Goal: Check status: Check status

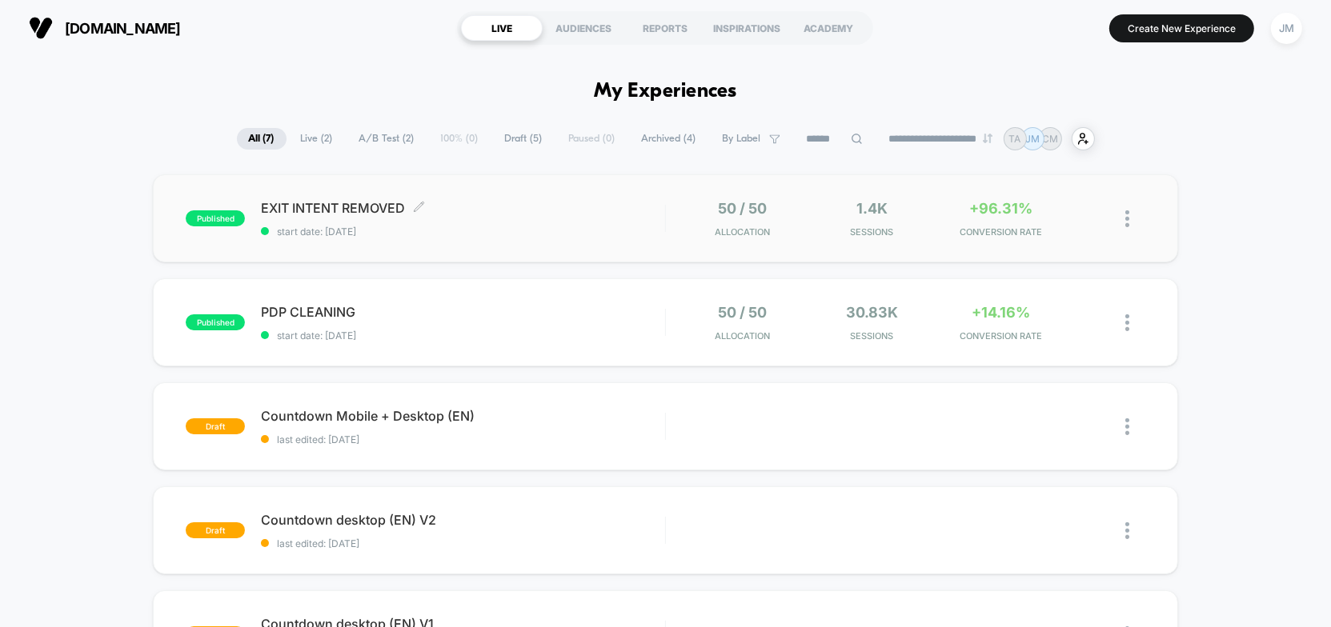
click at [515, 231] on span "start date: [DATE]" at bounding box center [463, 232] width 404 height 12
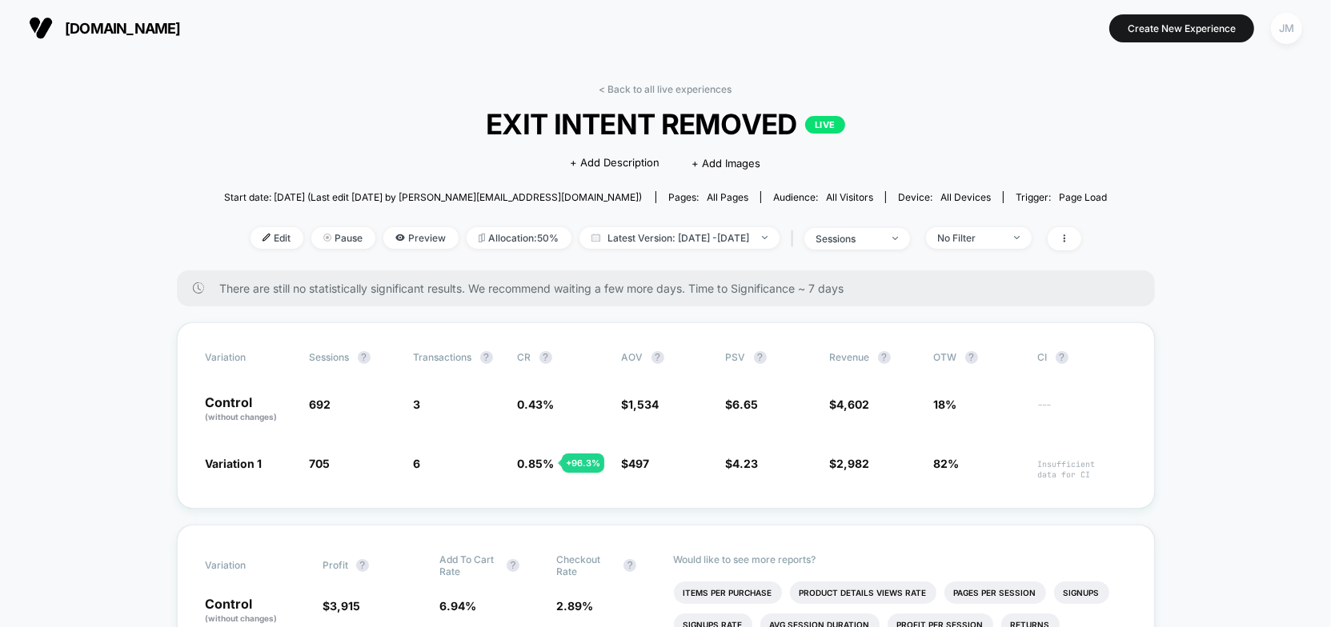
click at [1290, 38] on div "JM" at bounding box center [1286, 28] width 31 height 31
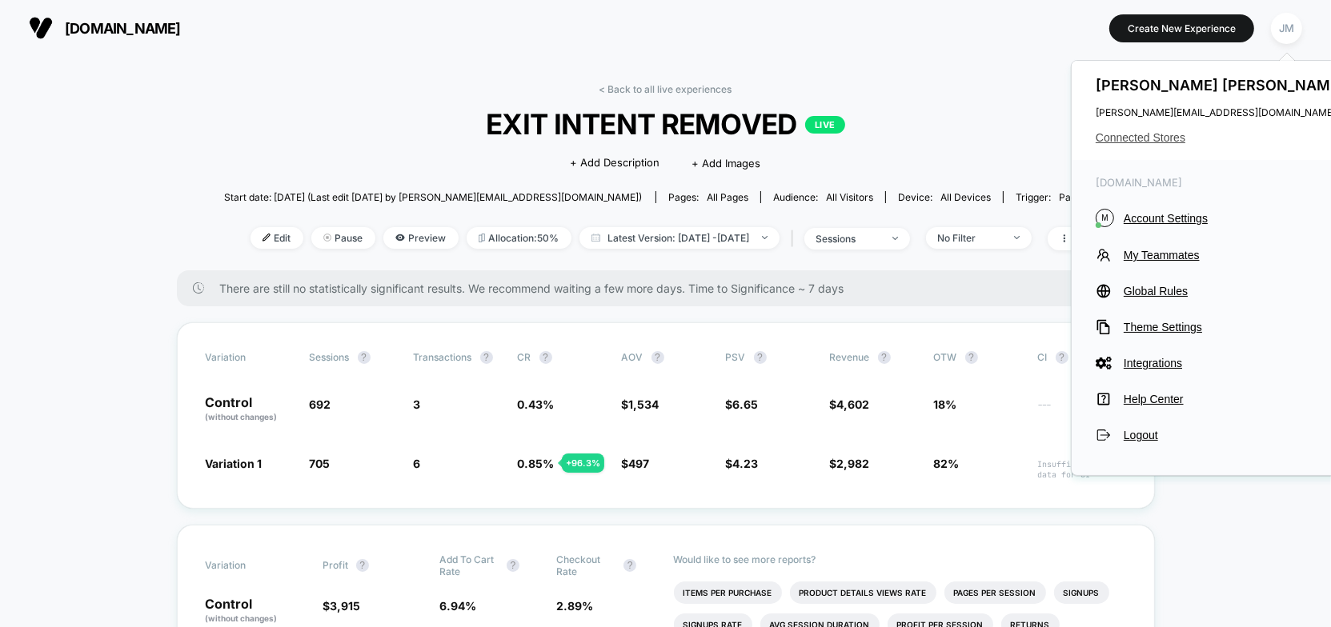
click at [1153, 135] on span "Connected Stores" at bounding box center [1222, 137] width 253 height 13
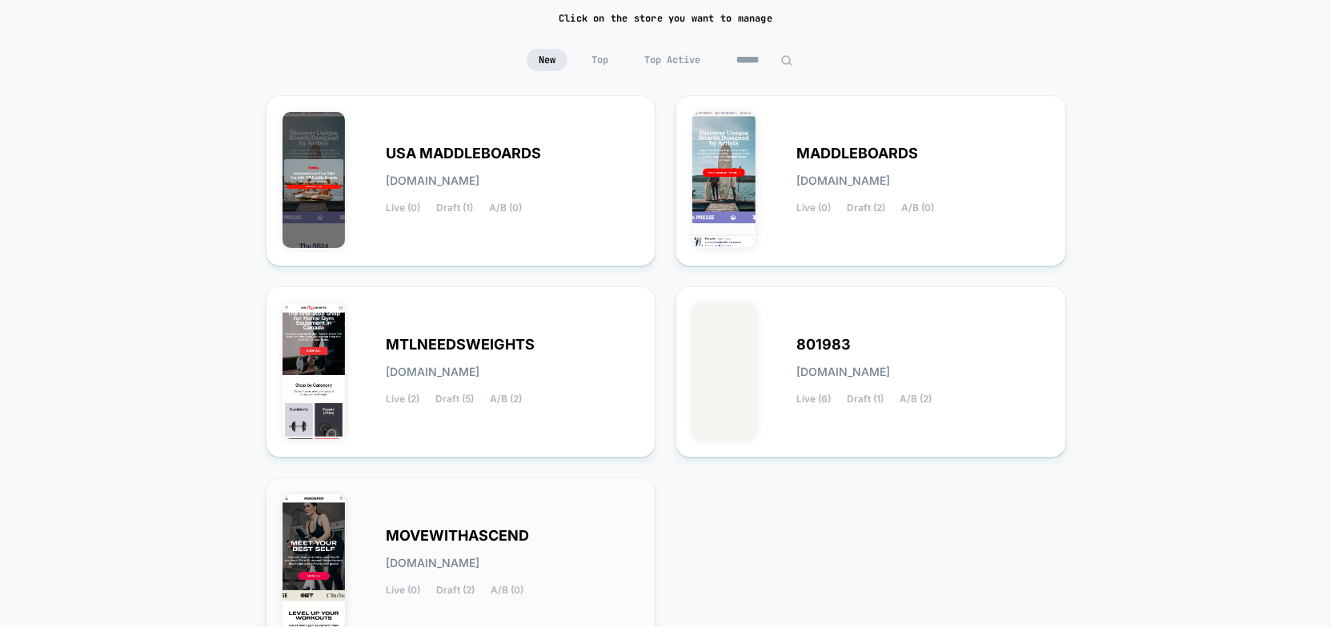
scroll to position [269, 0]
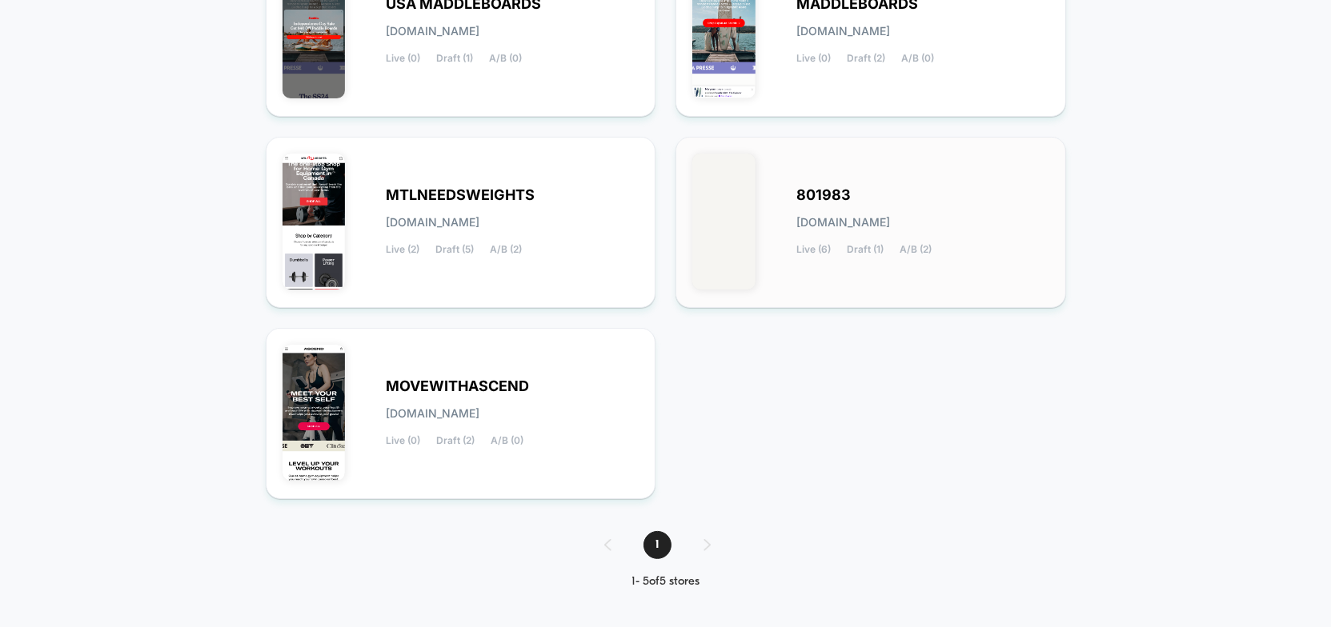
click at [786, 208] on div "801983 [DOMAIN_NAME] Live (6) Draft (1) A/B (2)" at bounding box center [870, 223] width 357 height 138
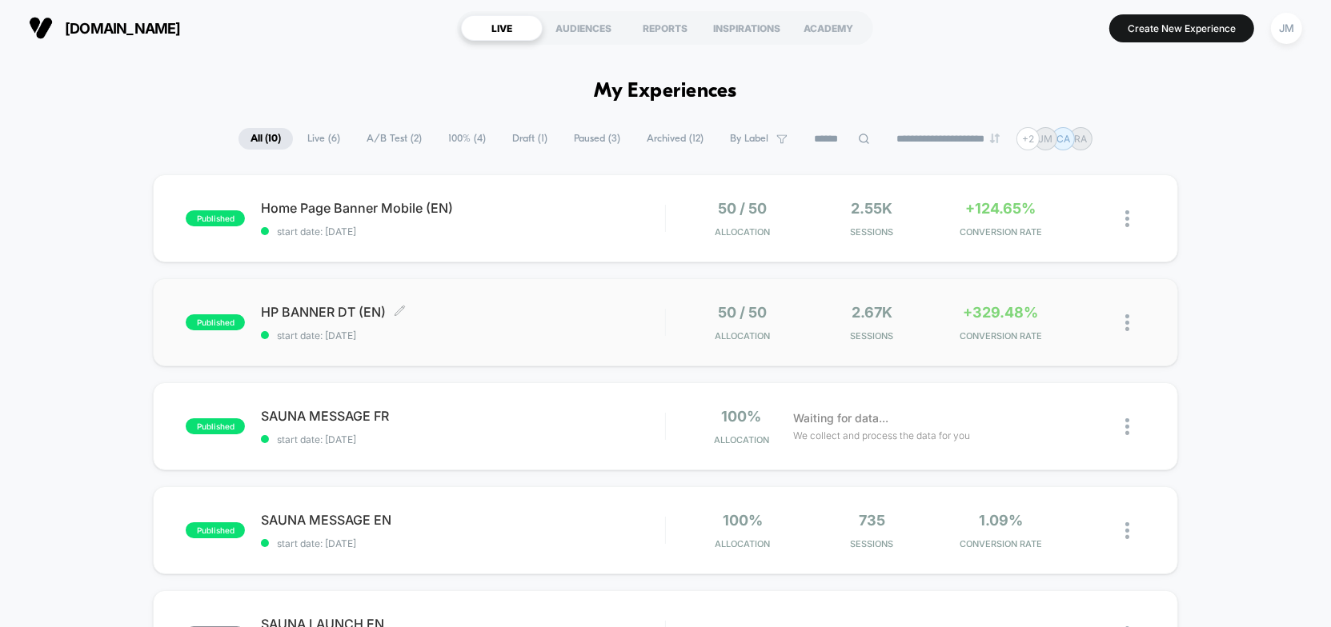
click at [470, 330] on span "start date: [DATE]" at bounding box center [463, 336] width 404 height 12
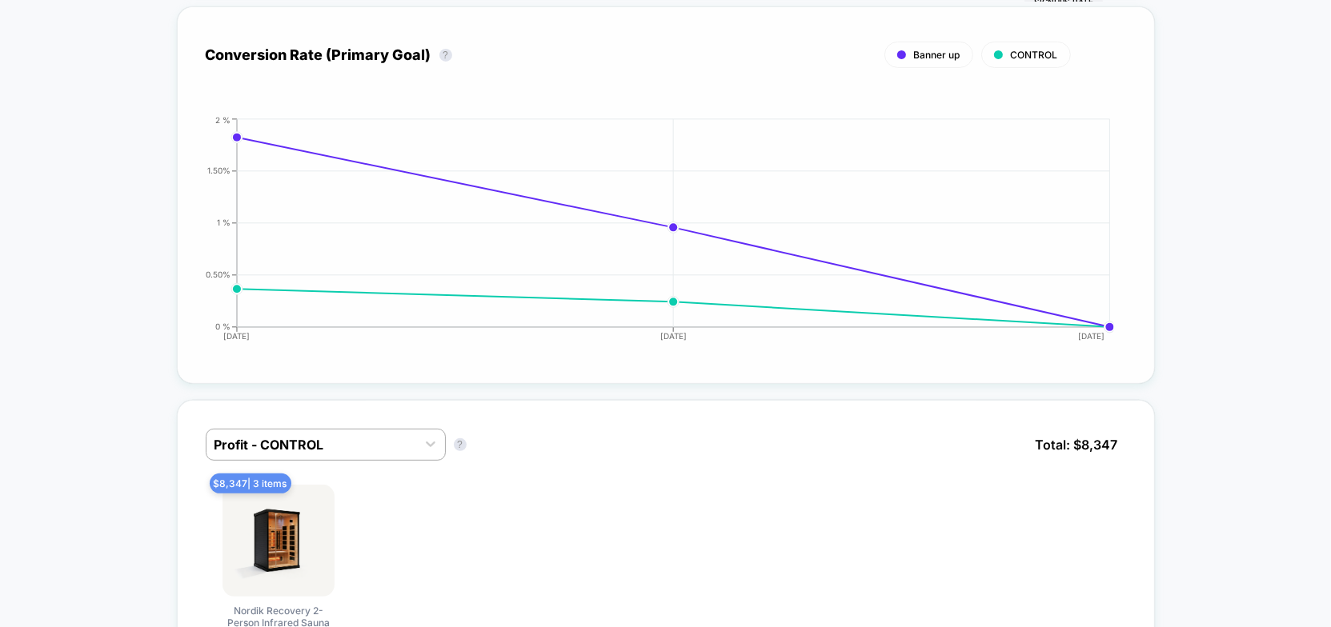
scroll to position [945, 0]
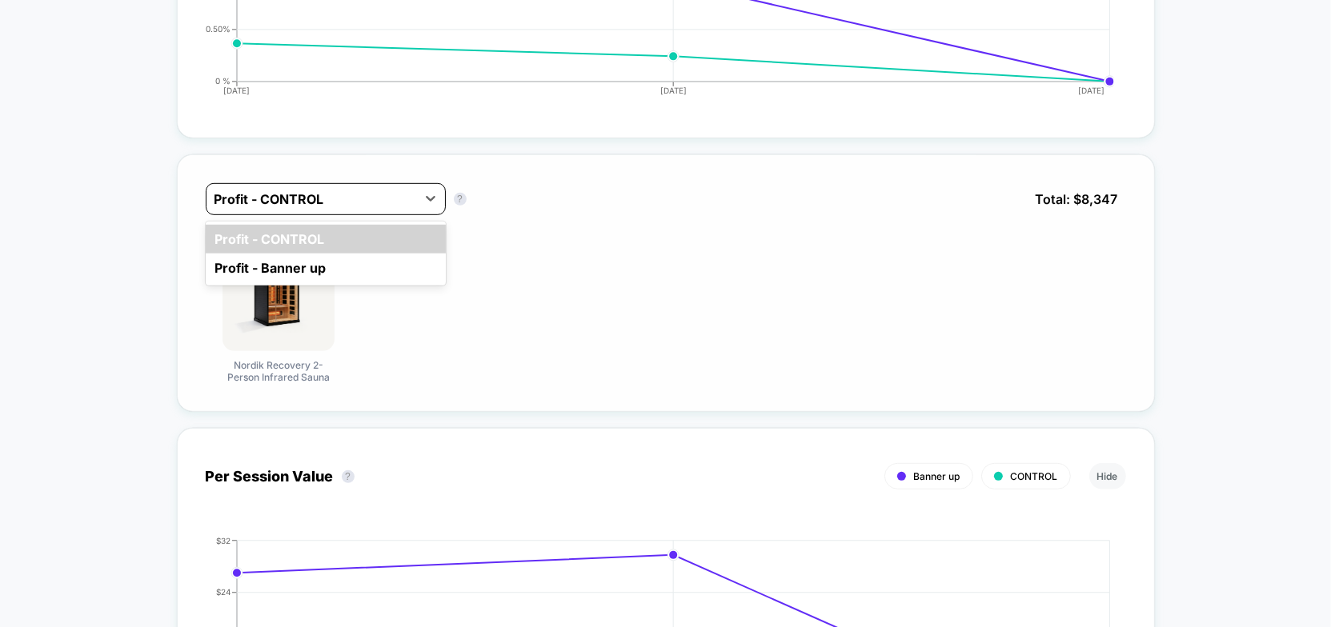
click at [303, 194] on div at bounding box center [311, 199] width 194 height 19
click at [309, 256] on div "Profit - Banner up" at bounding box center [326, 268] width 240 height 29
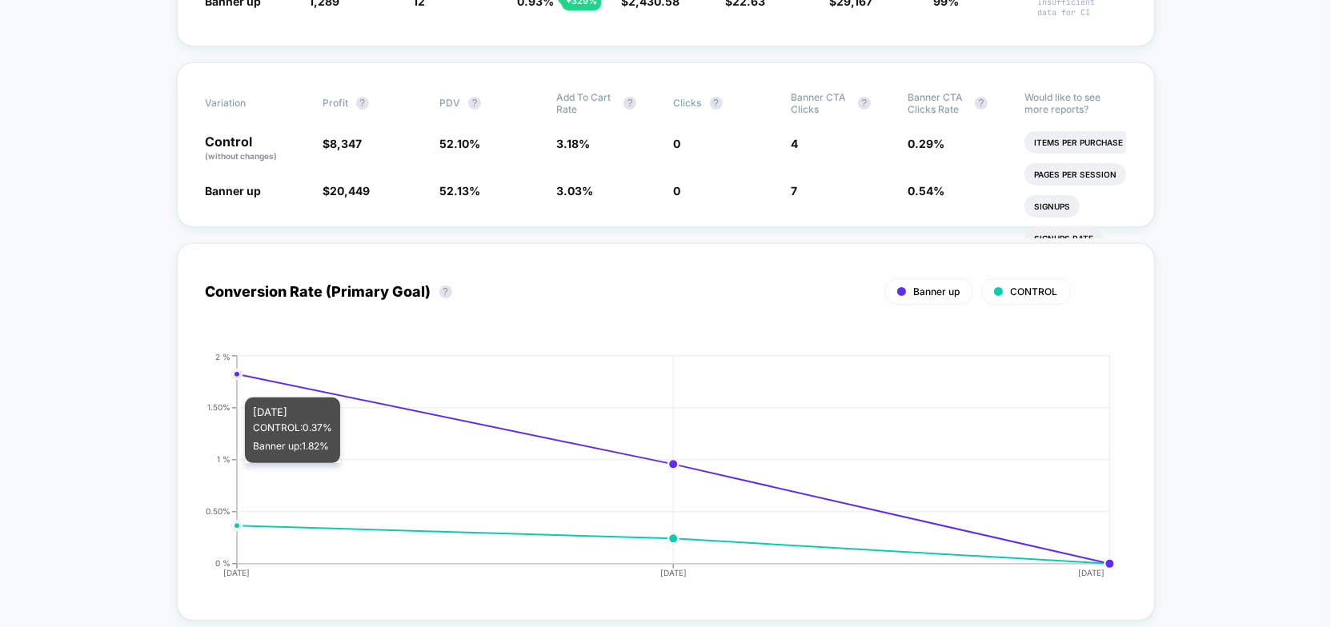
scroll to position [72, 0]
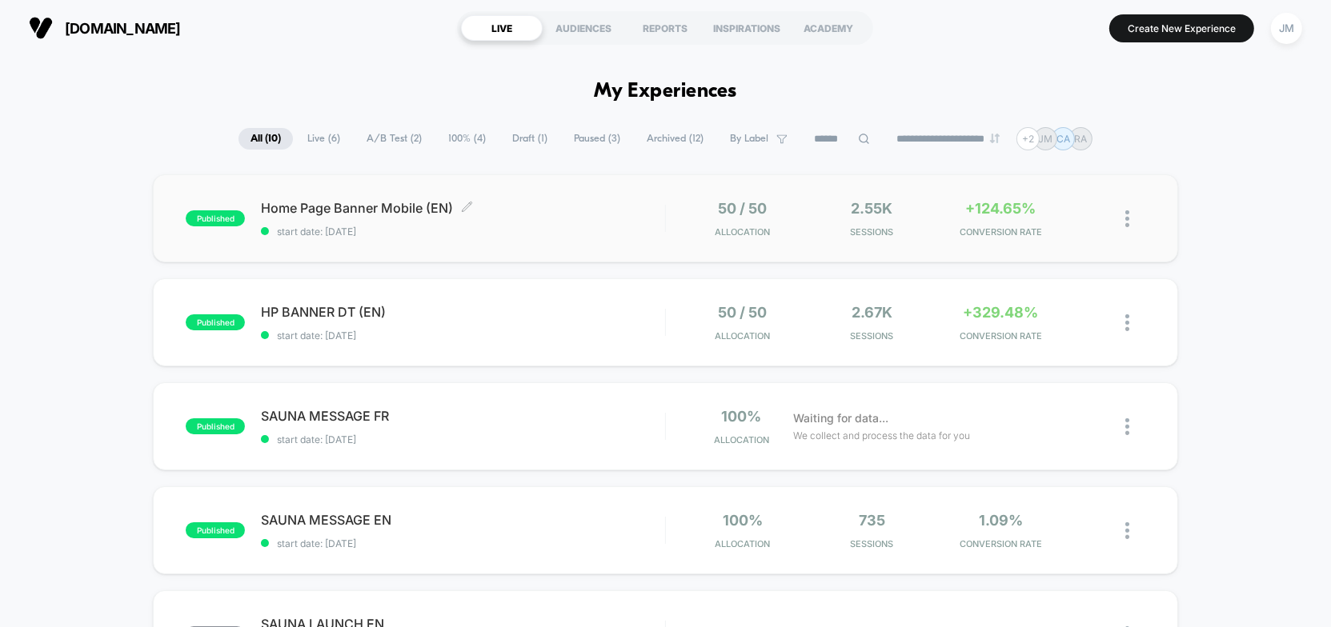
click at [500, 232] on span "start date: 9/17/2025" at bounding box center [463, 232] width 404 height 12
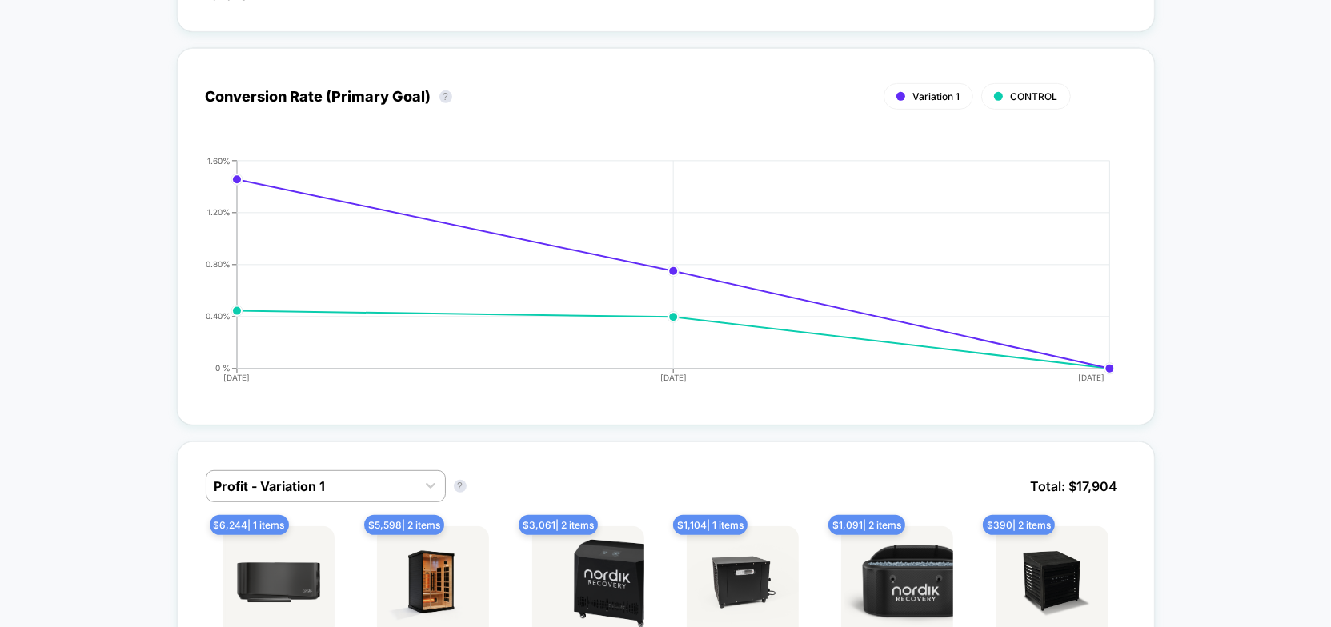
scroll to position [1018, 0]
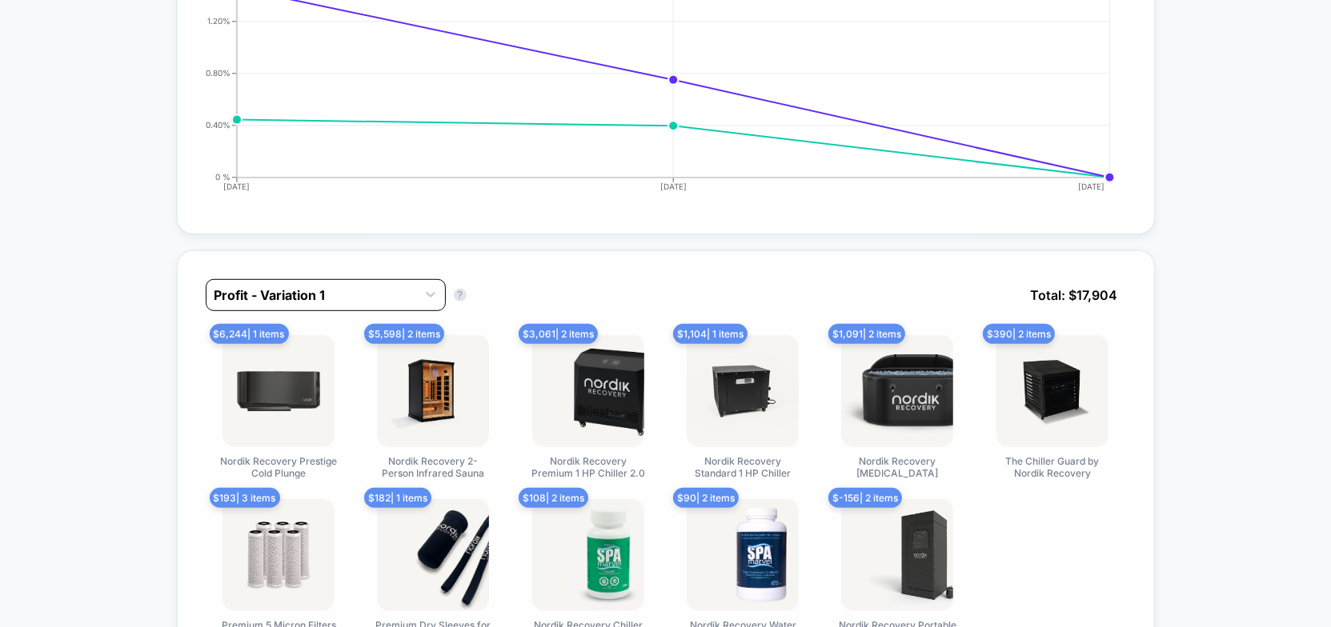
click at [376, 279] on div "Profit - Variation 1" at bounding box center [326, 295] width 240 height 32
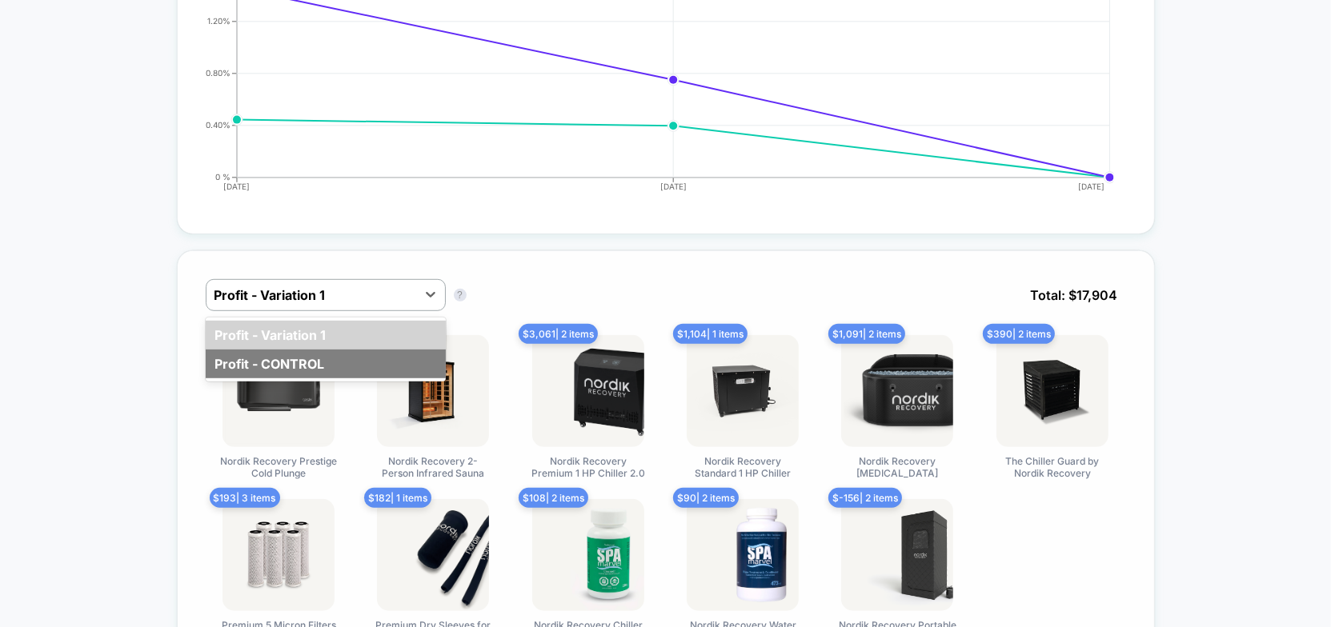
click at [323, 355] on div "Profit - CONTROL" at bounding box center [326, 364] width 240 height 29
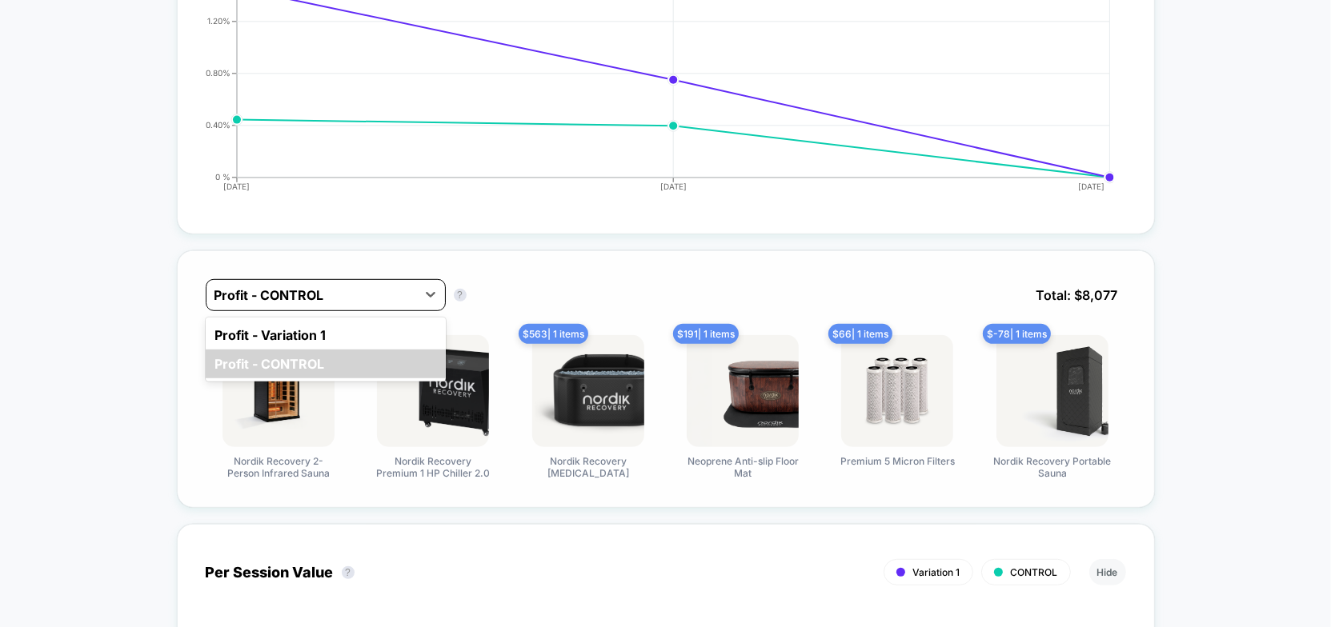
click at [331, 294] on div at bounding box center [311, 295] width 194 height 19
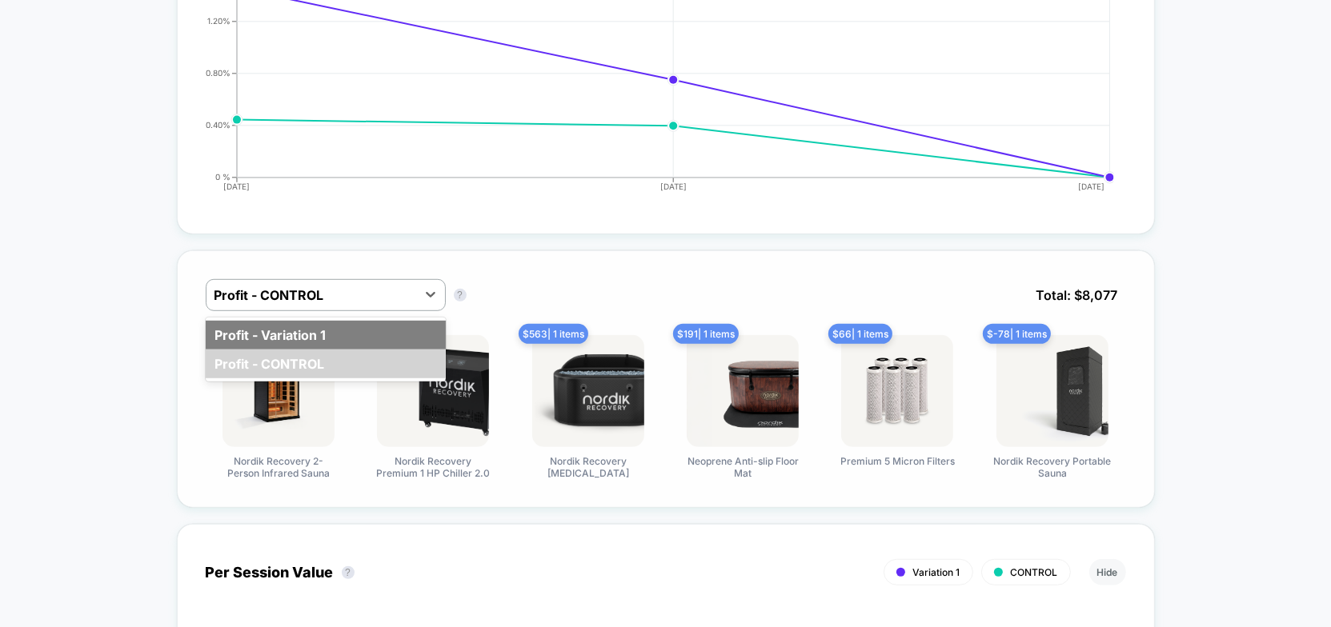
click at [319, 325] on div "Profit - Variation 1" at bounding box center [326, 335] width 240 height 29
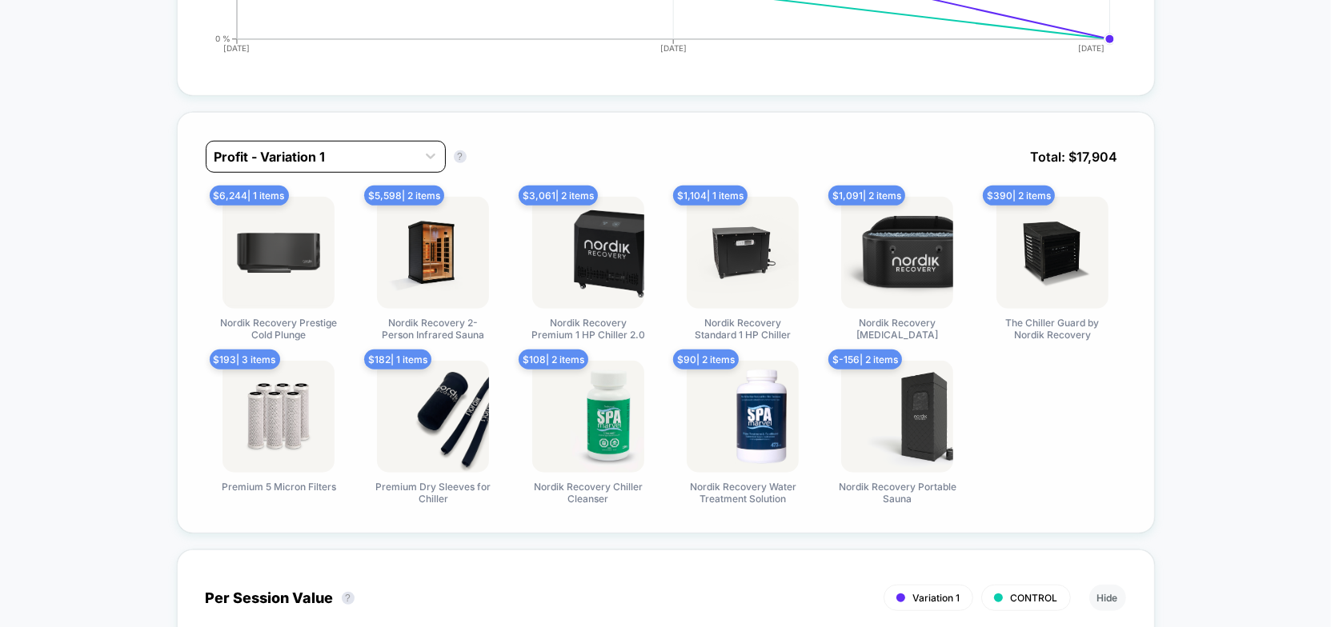
scroll to position [1164, 0]
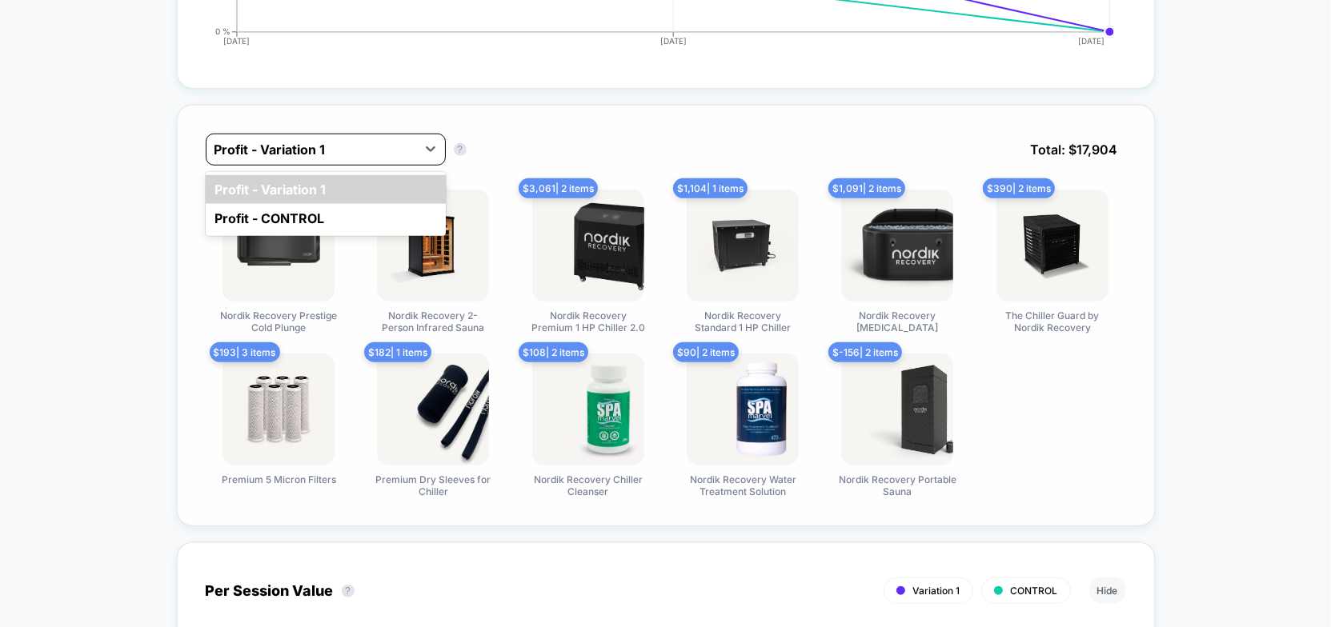
click at [336, 142] on div at bounding box center [311, 149] width 194 height 19
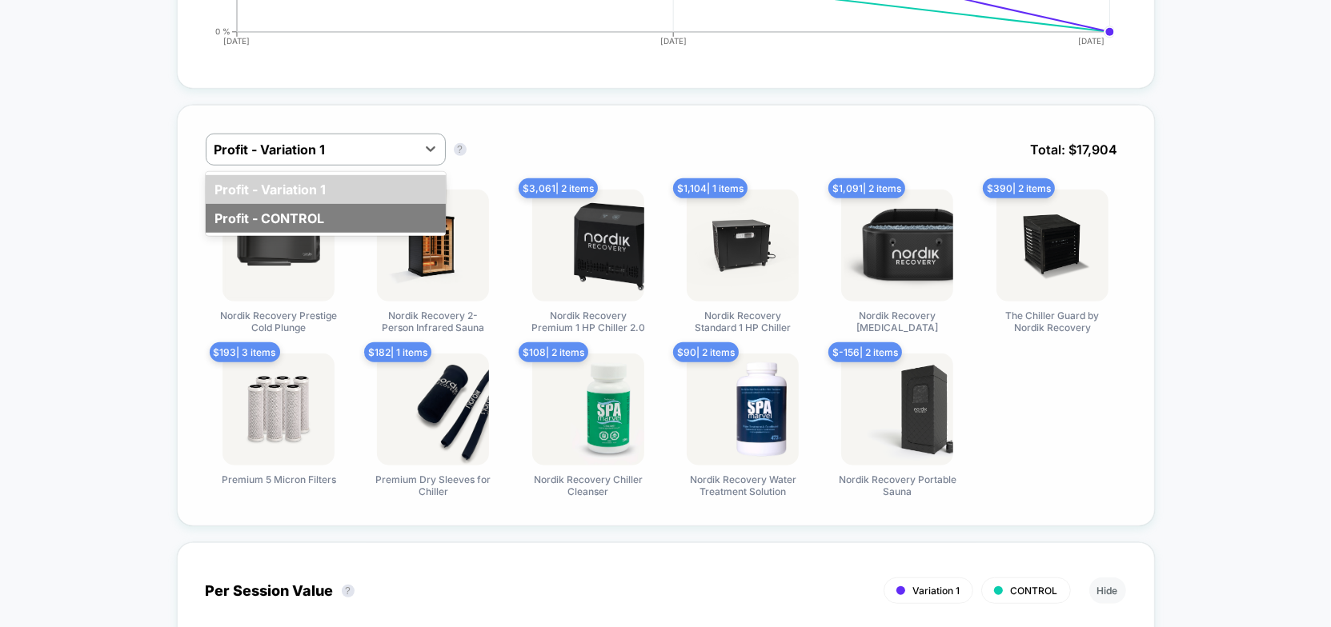
click at [321, 209] on div "Profit - CONTROL" at bounding box center [326, 218] width 240 height 29
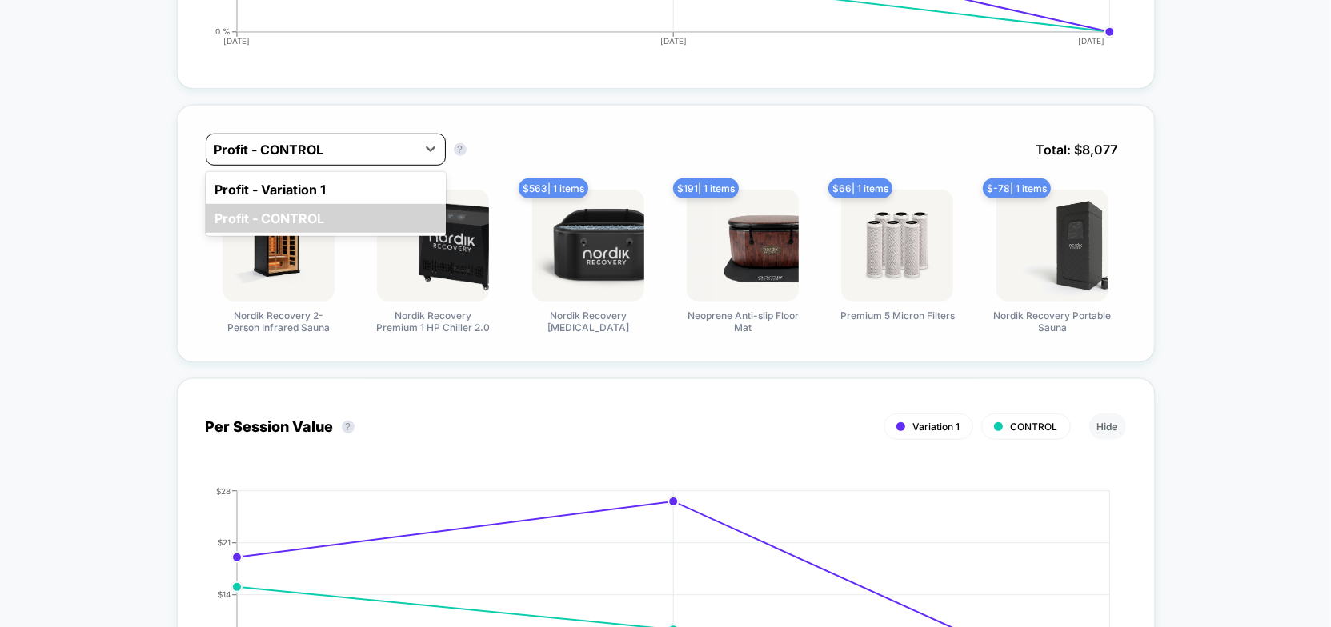
click at [331, 140] on div at bounding box center [311, 149] width 194 height 19
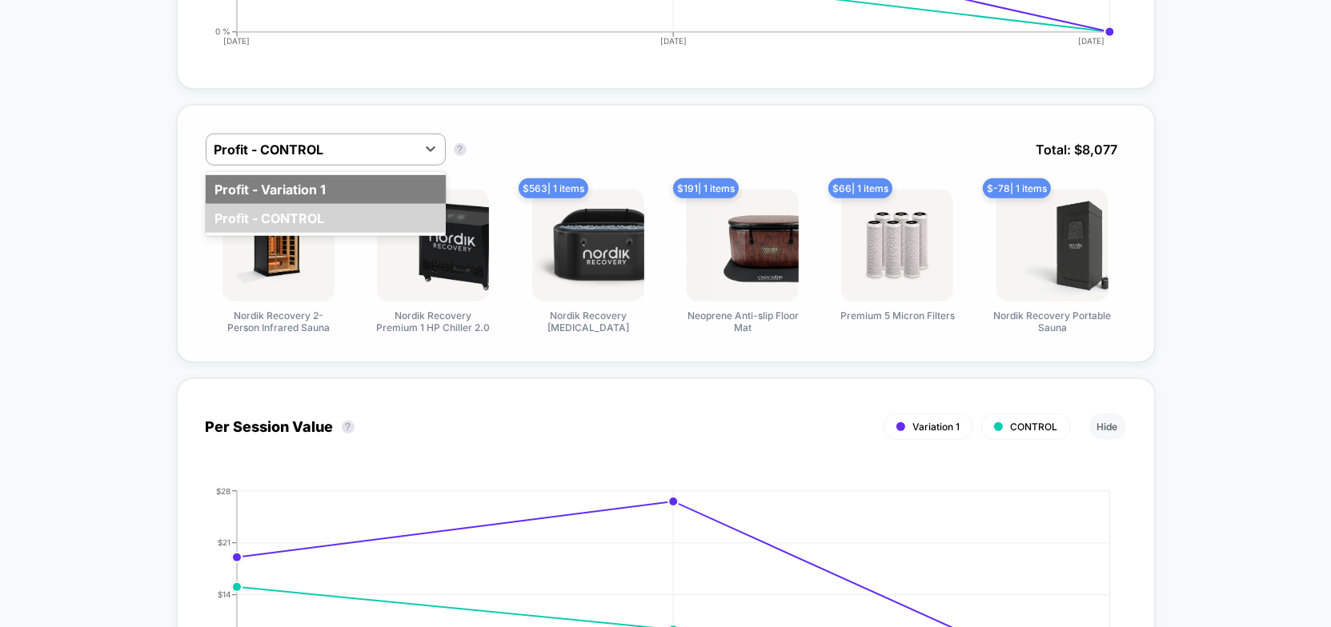
click at [315, 186] on div "Profit - Variation 1" at bounding box center [326, 189] width 240 height 29
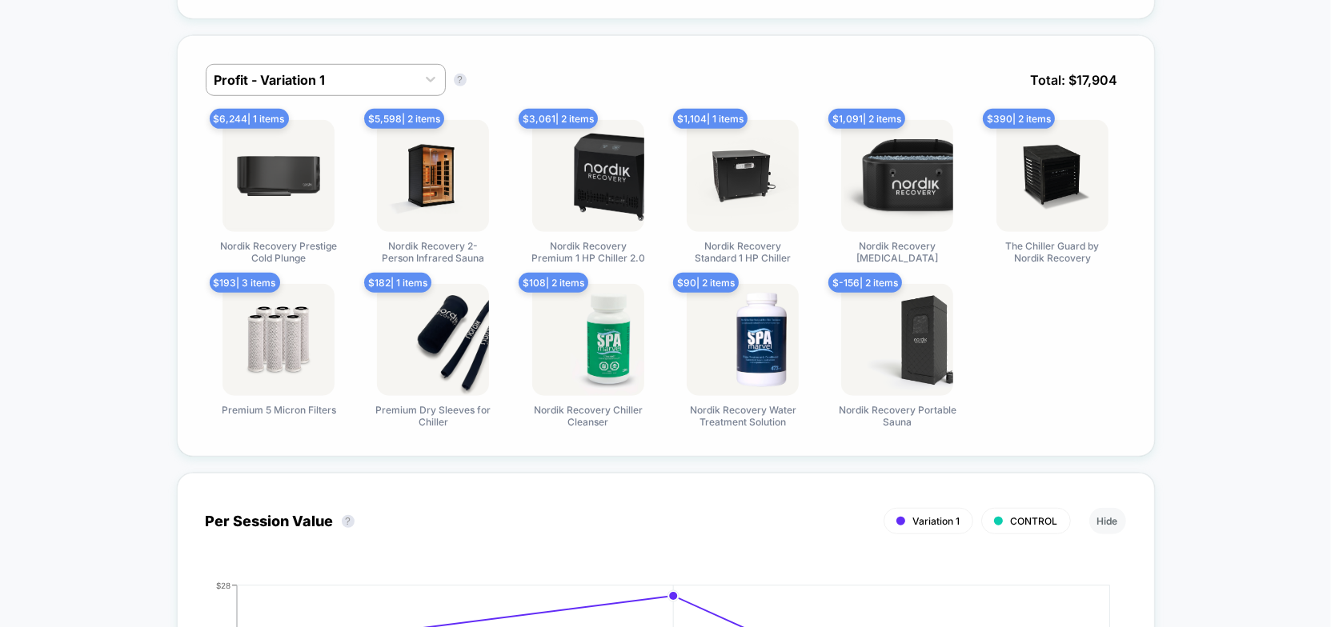
scroll to position [1237, 0]
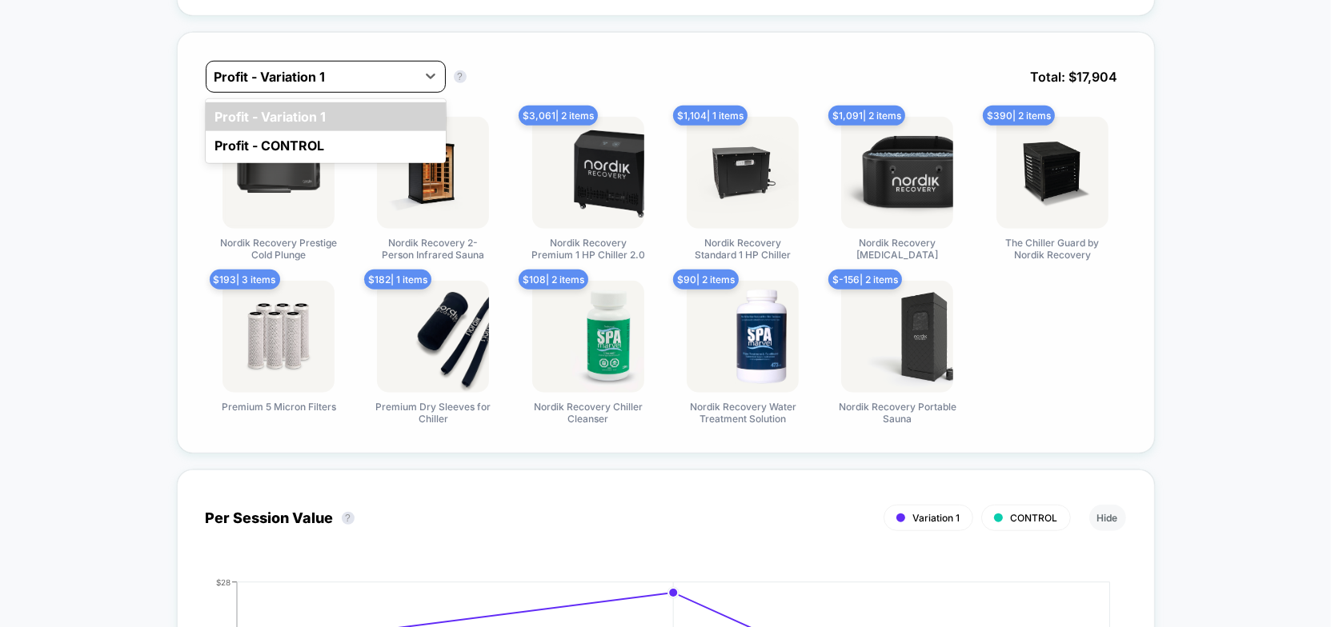
click at [356, 67] on div at bounding box center [311, 76] width 194 height 19
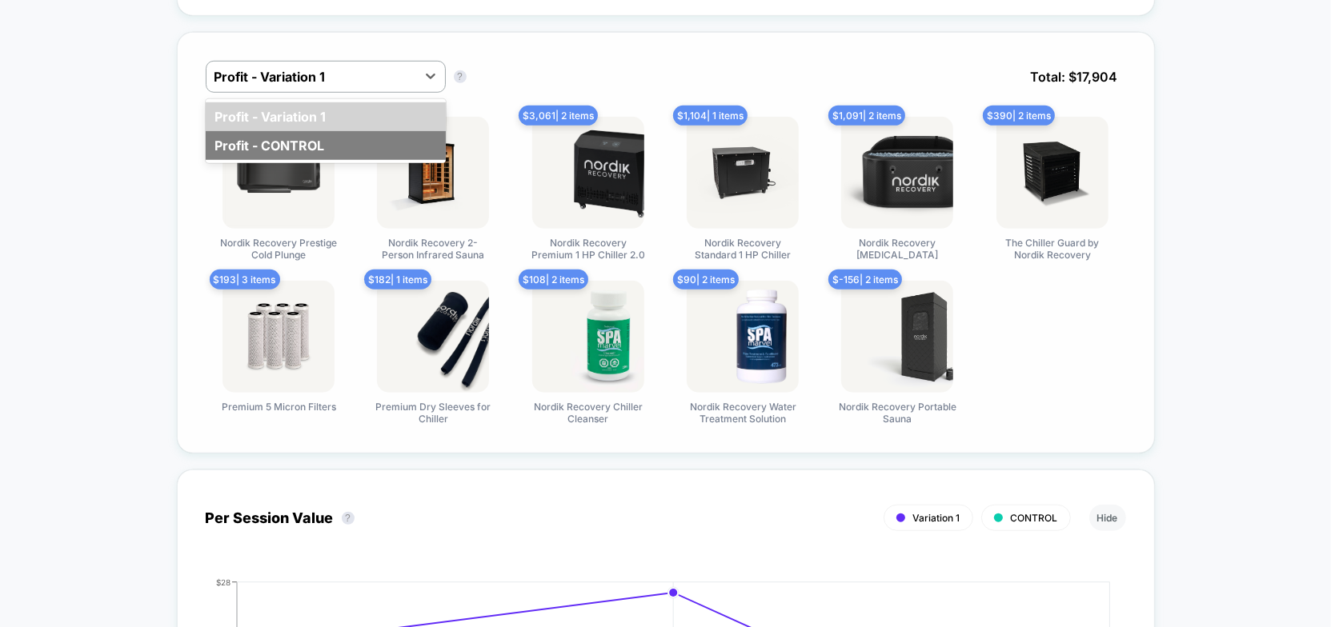
click at [310, 138] on div "Profit - CONTROL" at bounding box center [326, 145] width 240 height 29
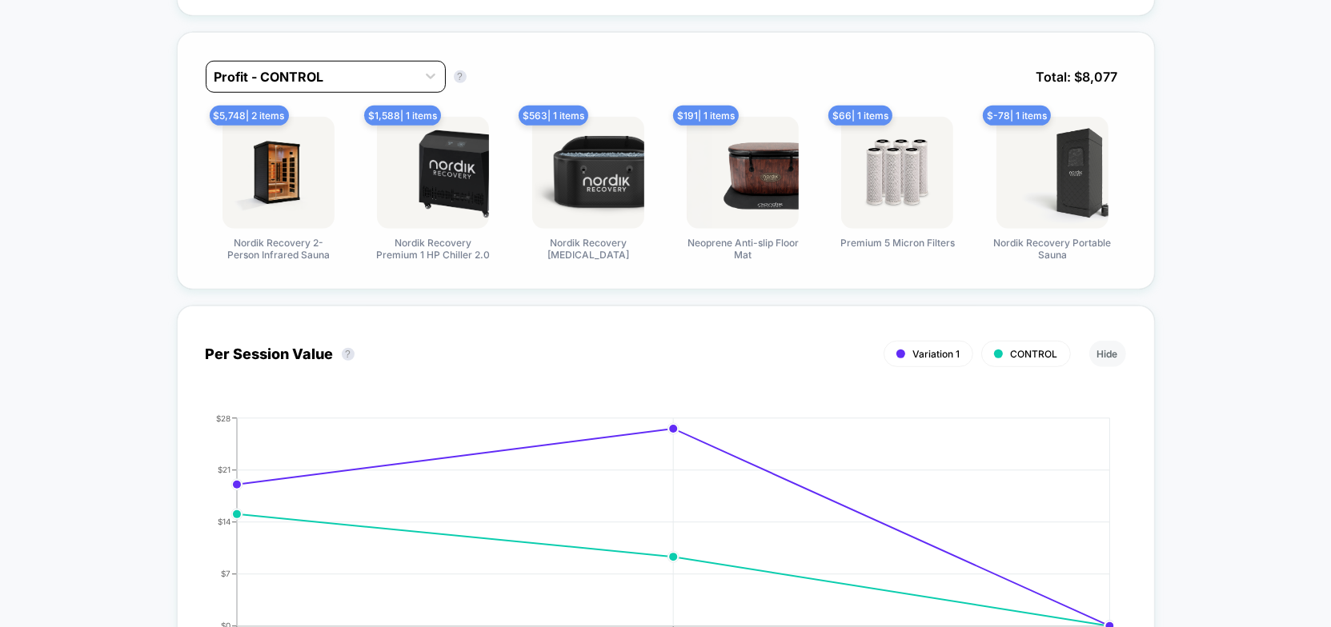
click at [327, 67] on div at bounding box center [311, 76] width 194 height 19
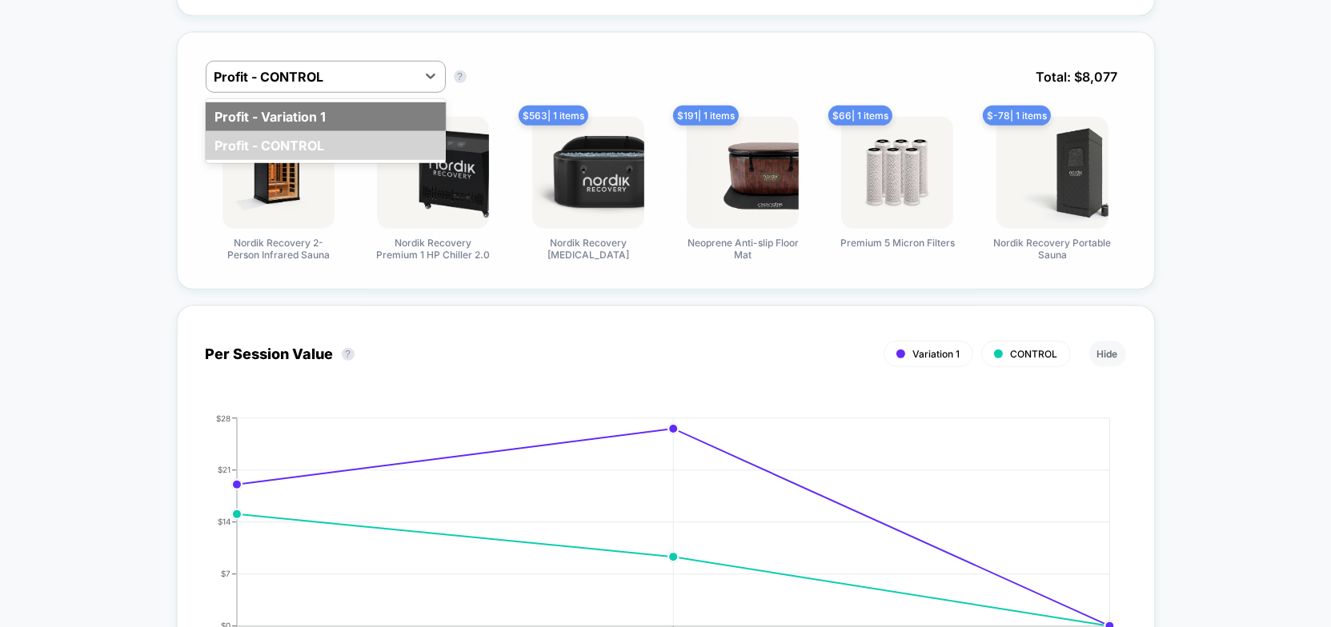
click at [331, 102] on div "Profit - Variation 1" at bounding box center [326, 116] width 240 height 29
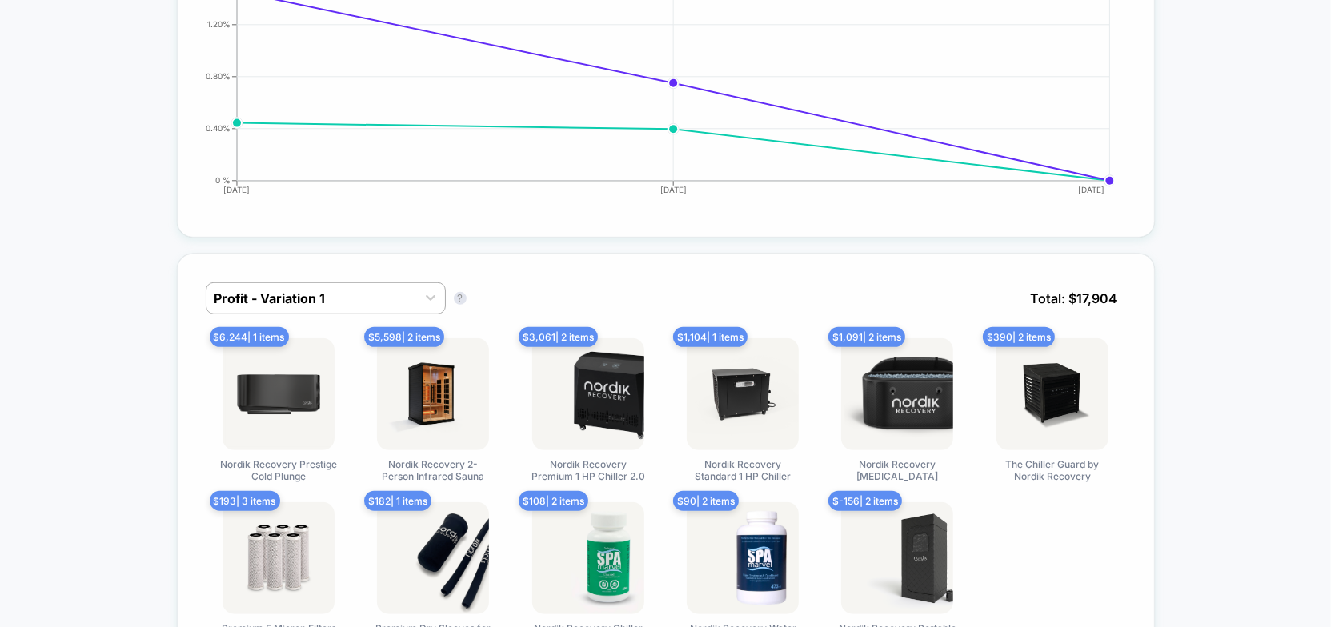
scroll to position [1018, 0]
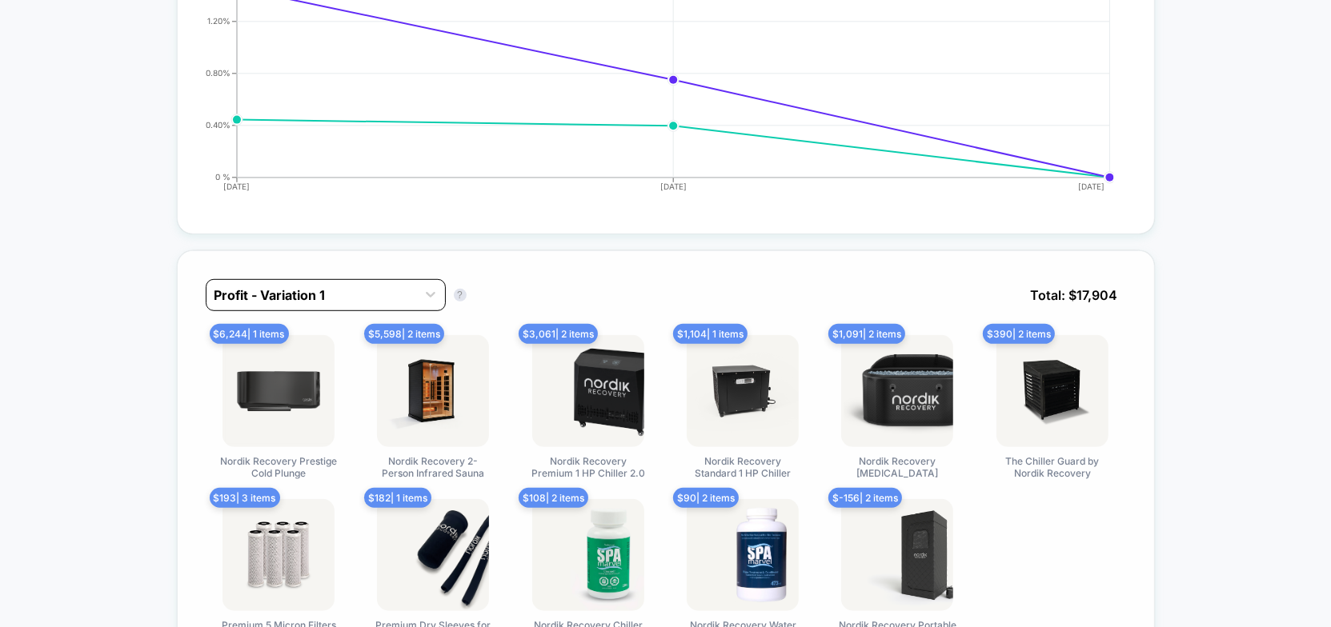
click at [313, 290] on div at bounding box center [311, 295] width 194 height 19
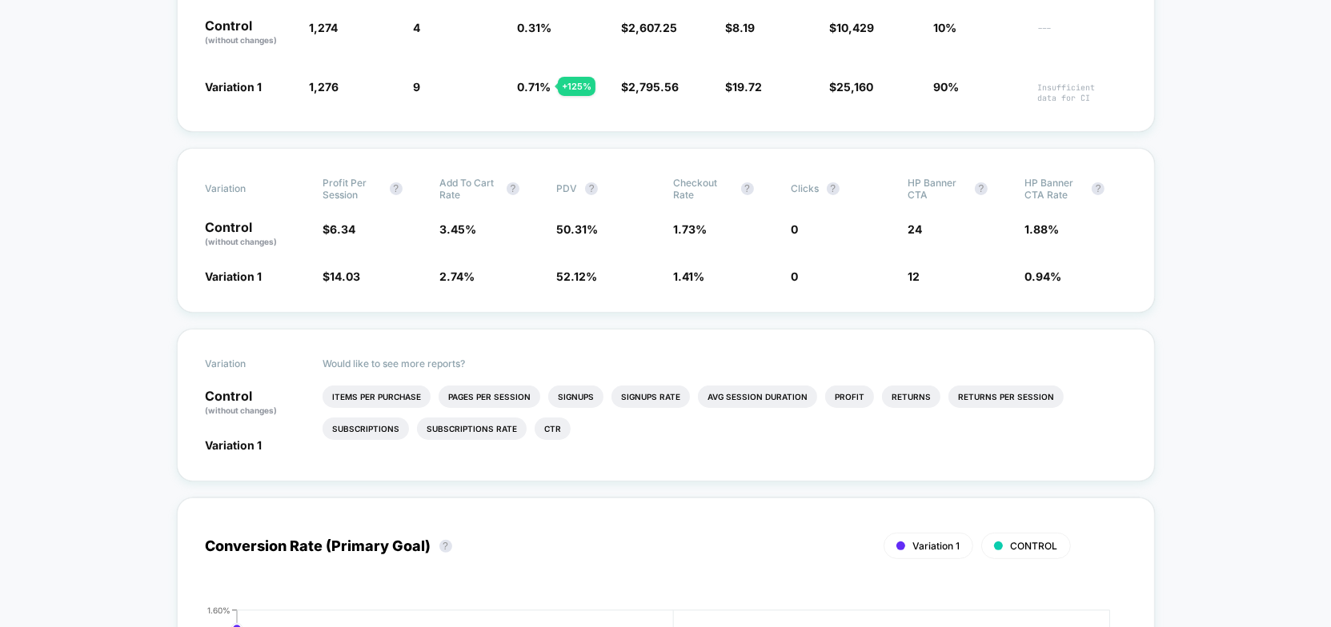
scroll to position [363, 0]
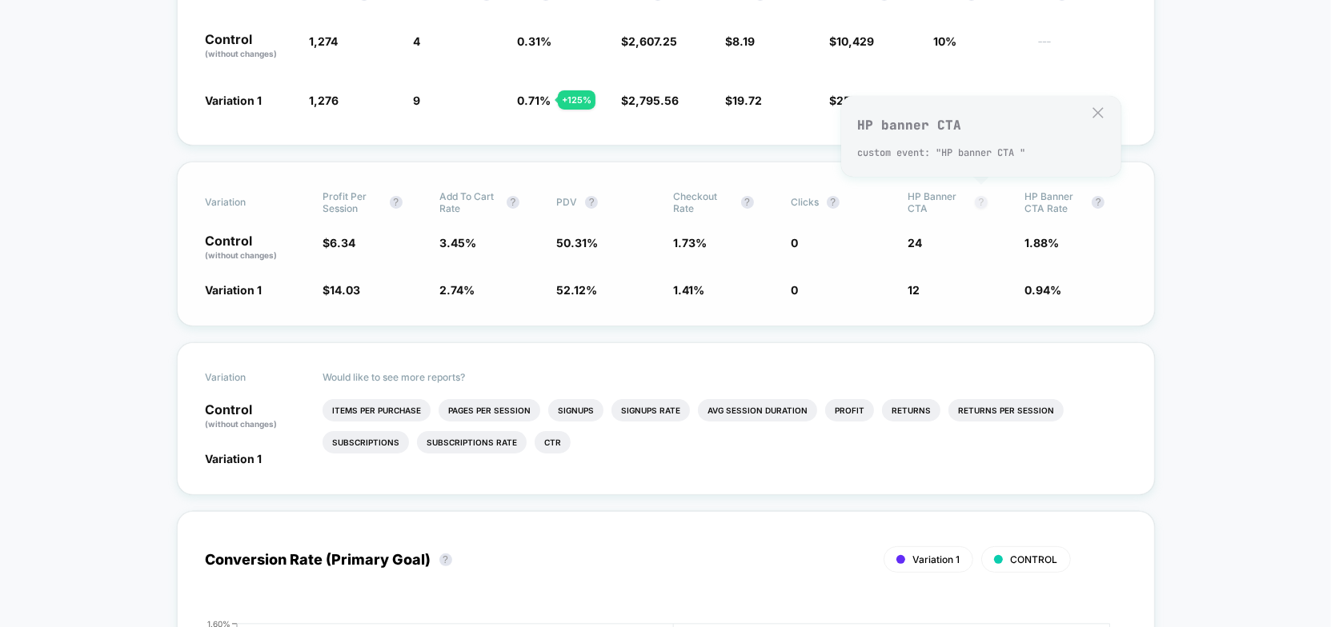
click at [981, 196] on button "?" at bounding box center [981, 202] width 13 height 13
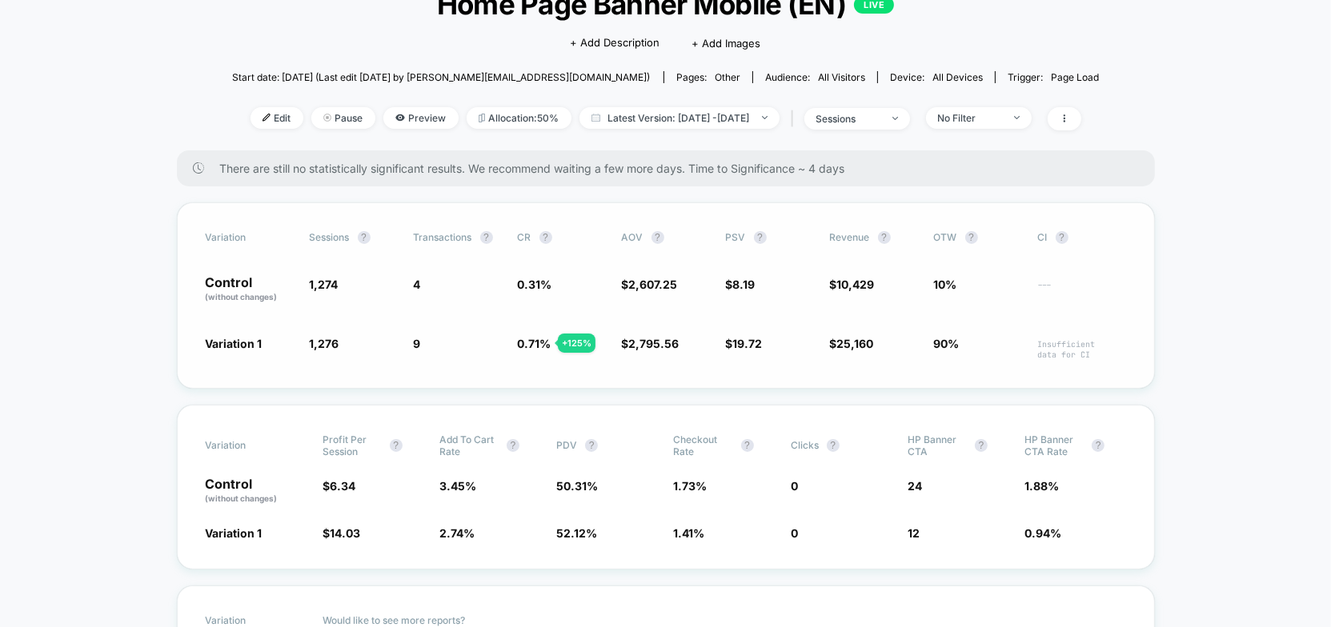
scroll to position [72, 0]
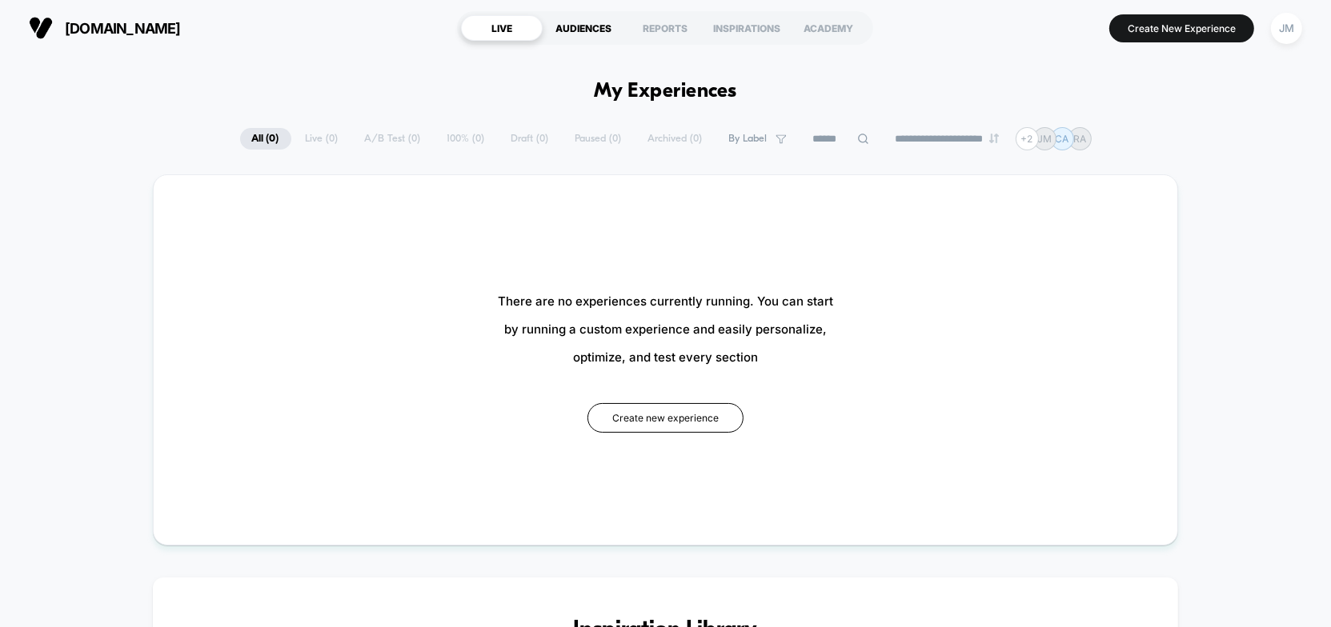
click at [590, 35] on div "AUDIENCES" at bounding box center [584, 28] width 82 height 26
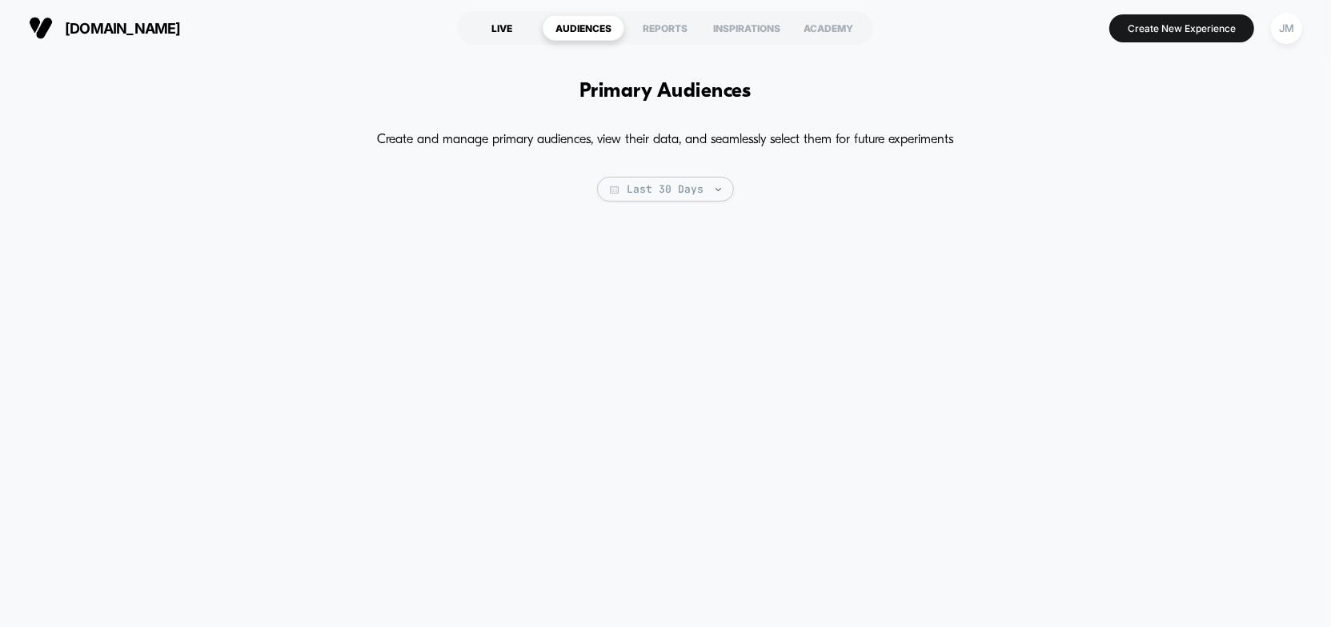
click at [493, 26] on div "LIVE" at bounding box center [502, 28] width 82 height 26
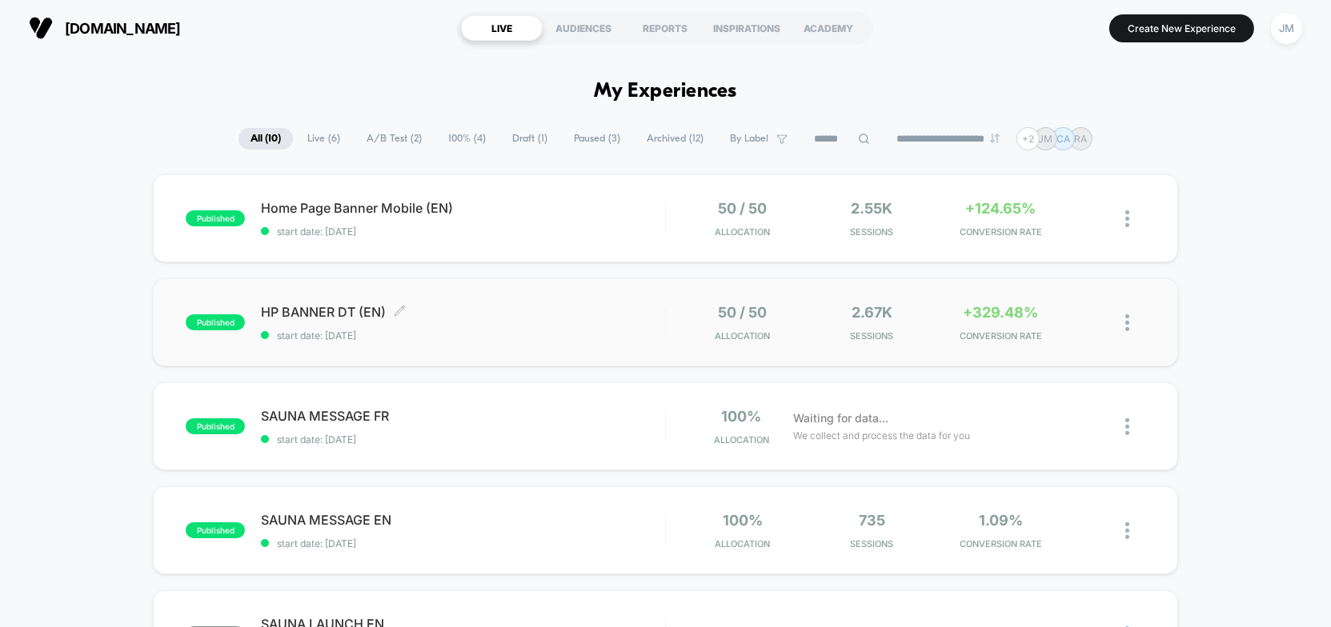
click at [454, 324] on div "HP BANNER DT (EN) Click to edit experience details Click to edit experience det…" at bounding box center [463, 323] width 404 height 38
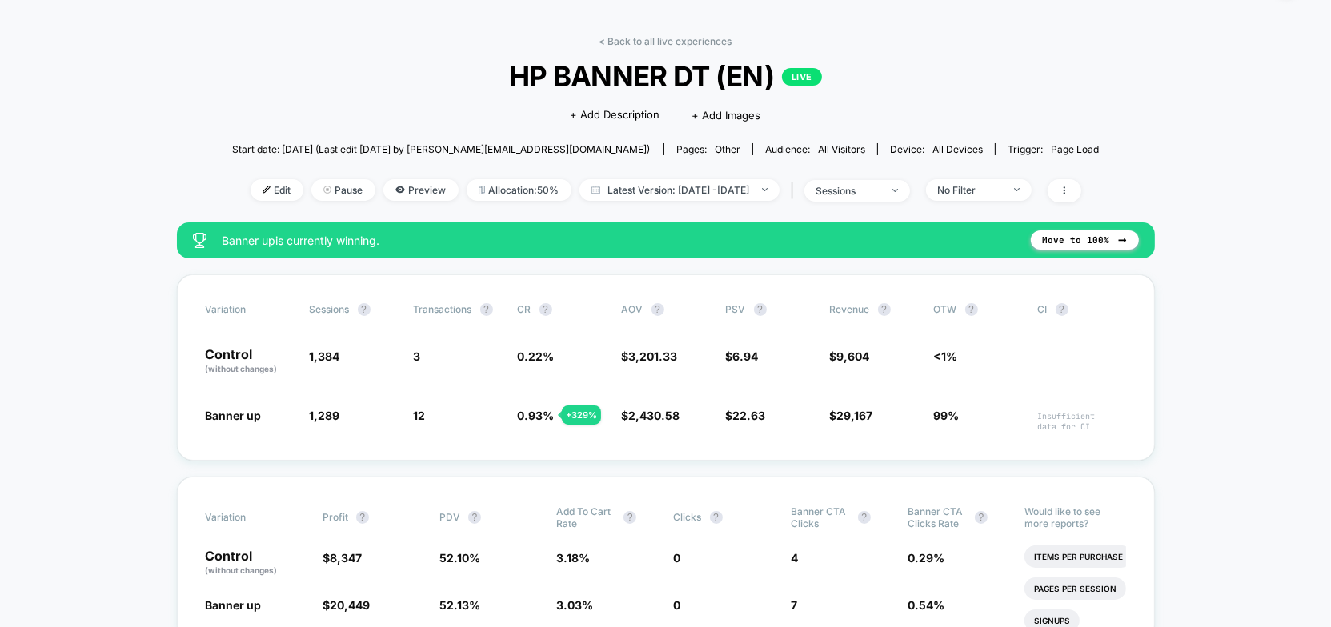
scroll to position [72, 0]
